Goal: Find specific page/section: Find specific page/section

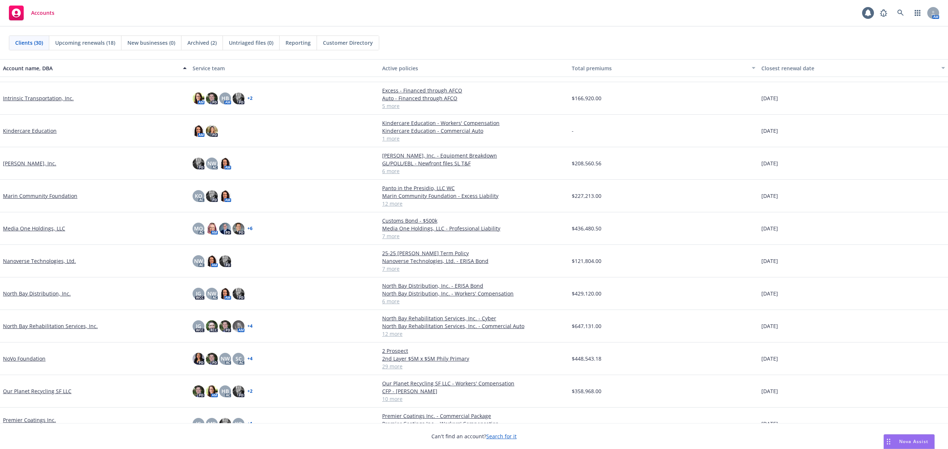
scroll to position [296, 0]
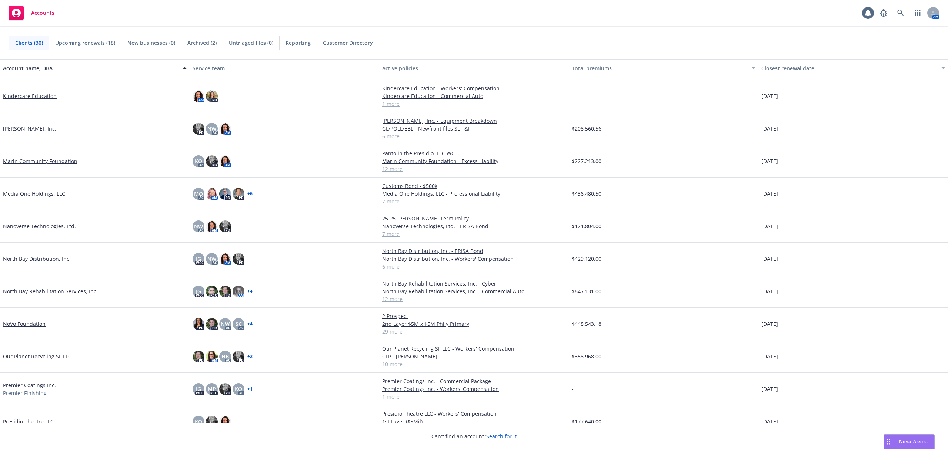
click at [26, 290] on link "North Bay Rehabilitation Services, Inc." at bounding box center [50, 292] width 95 height 8
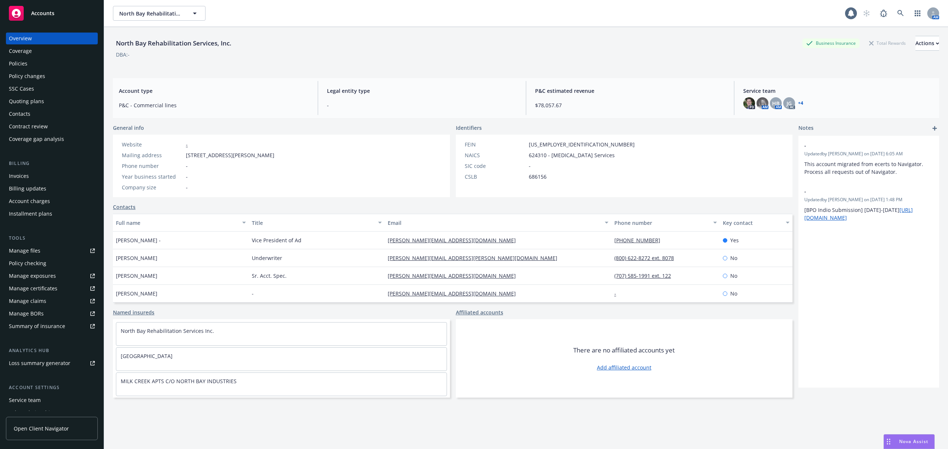
click at [16, 59] on div "Policies" at bounding box center [18, 64] width 19 height 12
